Goal: Information Seeking & Learning: Learn about a topic

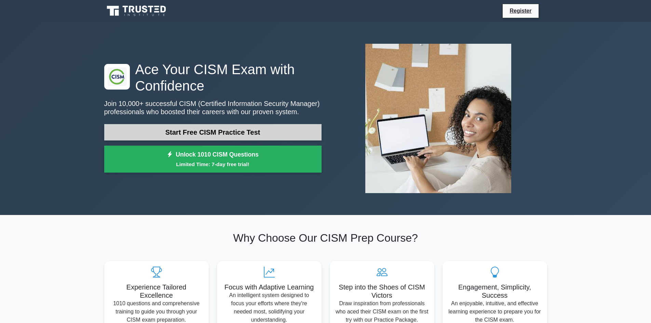
click at [203, 134] on link "Start Free CISM Practice Test" at bounding box center [212, 132] width 217 height 16
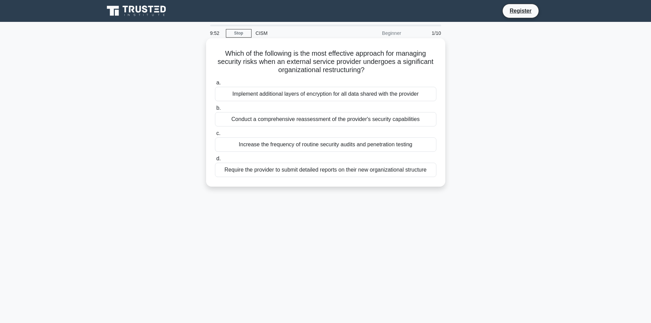
click at [267, 121] on div "Conduct a comprehensive reassessment of the provider's security capabilities" at bounding box center [325, 119] width 221 height 14
click at [215, 110] on input "b. Conduct a comprehensive reassessment of the provider's security capabilities" at bounding box center [215, 108] width 0 height 4
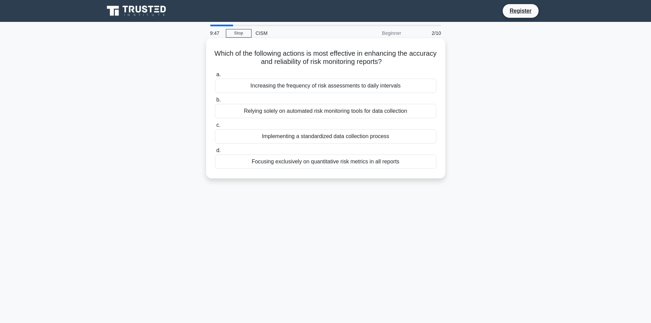
click at [285, 87] on div "Increasing the frequency of risk assessments to daily intervals" at bounding box center [325, 86] width 221 height 14
click at [215, 77] on input "a. Increasing the frequency of risk assessments to daily intervals" at bounding box center [215, 74] width 0 height 4
